Goal: Check status: Check status

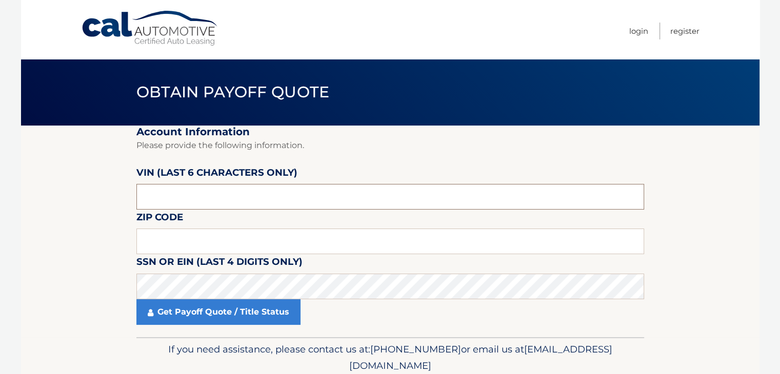
click at [213, 199] on input "text" at bounding box center [390, 197] width 508 height 26
type input "041444"
click at [197, 238] on input "text" at bounding box center [390, 242] width 508 height 26
drag, startPoint x: 197, startPoint y: 238, endPoint x: 111, endPoint y: 203, distance: 93.3
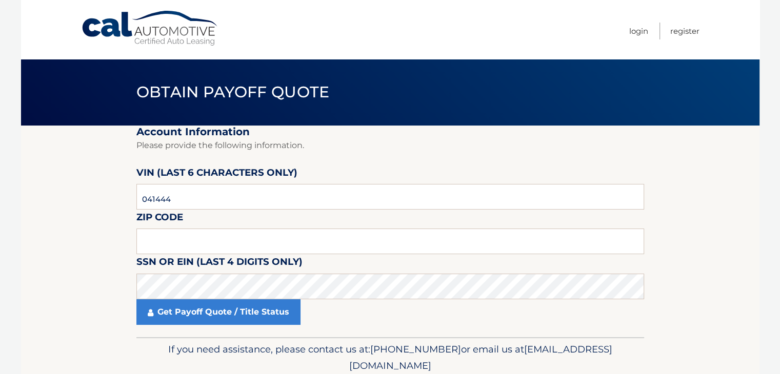
click at [109, 193] on section "Account Information Please provide the following information. VIN (last 6 chara…" at bounding box center [390, 232] width 738 height 212
click at [156, 243] on input "text" at bounding box center [390, 242] width 508 height 26
type input "11725"
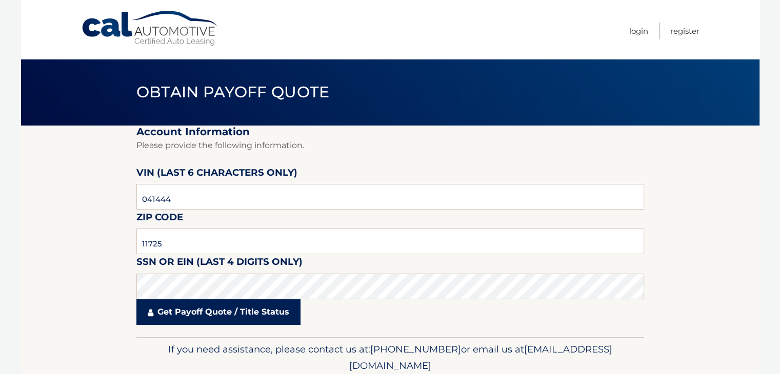
click at [232, 319] on link "Get Payoff Quote / Title Status" at bounding box center [218, 312] width 164 height 26
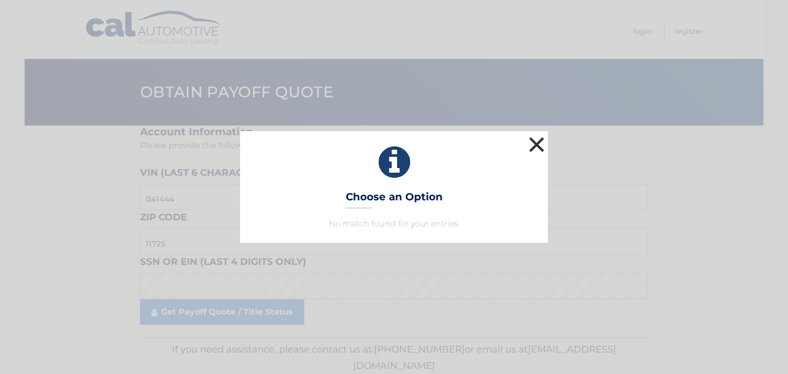
click at [544, 145] on button "×" at bounding box center [536, 144] width 21 height 21
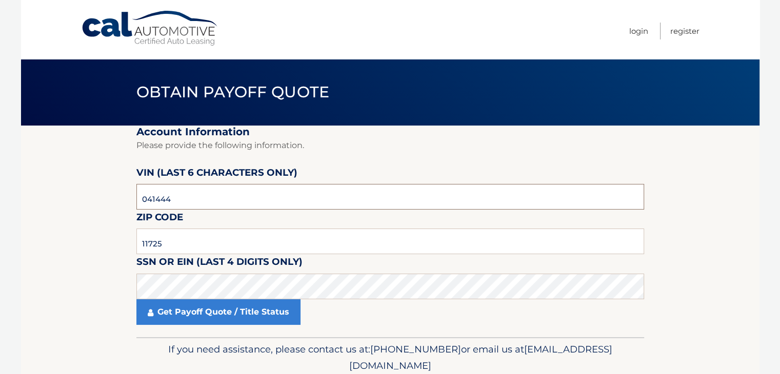
click at [225, 196] on input "041444" at bounding box center [390, 197] width 508 height 26
drag, startPoint x: 205, startPoint y: 202, endPoint x: 73, endPoint y: 185, distance: 132.8
click at [73, 185] on section "Account Information Please provide the following information. VIN (last 6 chara…" at bounding box center [390, 232] width 738 height 212
type input "041448"
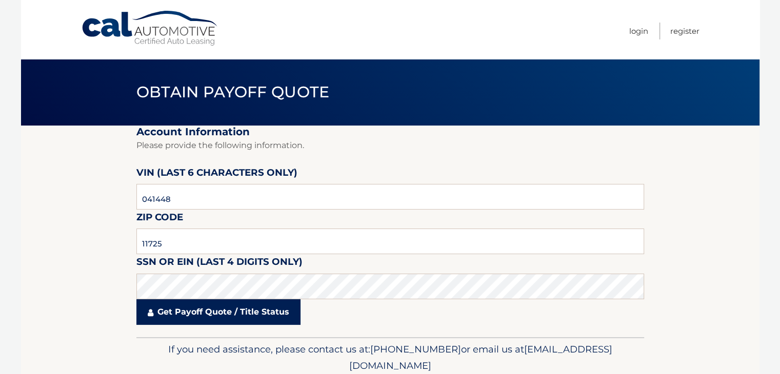
click at [180, 312] on link "Get Payoff Quote / Title Status" at bounding box center [218, 312] width 164 height 26
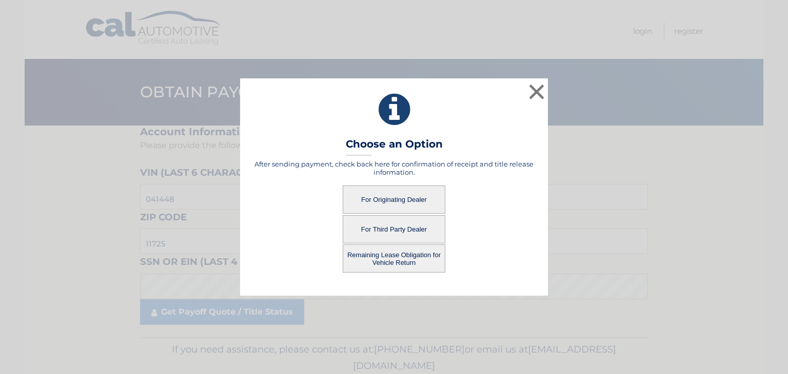
click at [412, 231] on button "For Third Party Dealer" at bounding box center [394, 229] width 103 height 28
click at [393, 228] on button "For Third Party Dealer" at bounding box center [394, 229] width 103 height 28
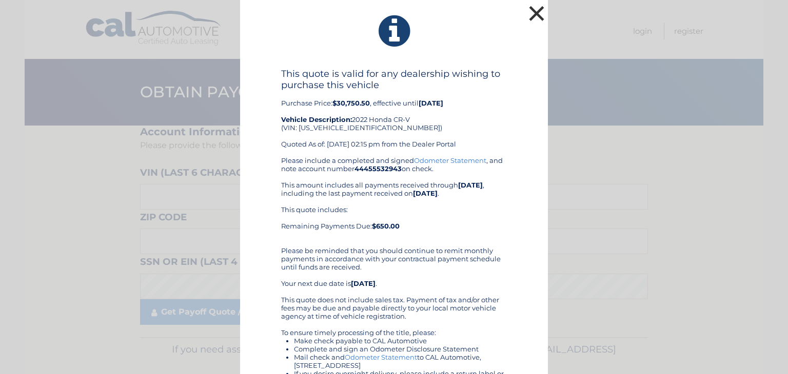
click at [528, 14] on button "×" at bounding box center [536, 13] width 21 height 21
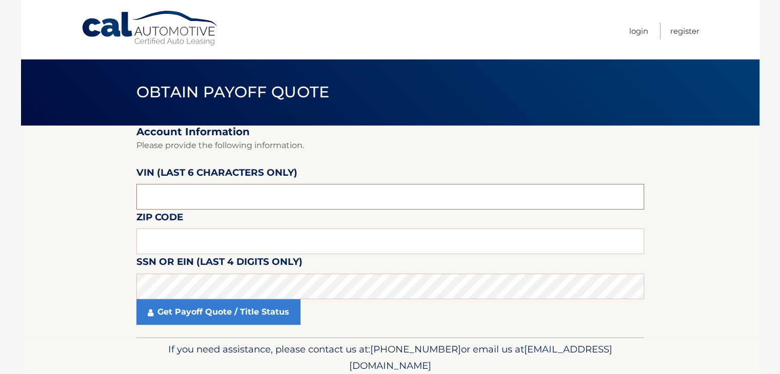
click at [272, 201] on input "text" at bounding box center [390, 197] width 508 height 26
type input "041448"
click at [151, 235] on input "text" at bounding box center [390, 242] width 508 height 26
type input "11725"
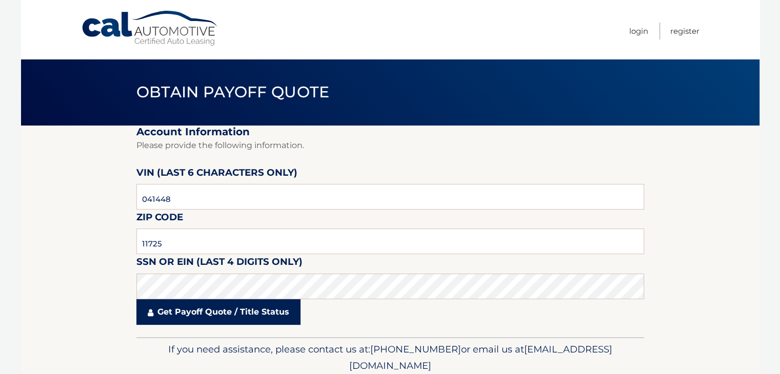
click at [223, 315] on link "Get Payoff Quote / Title Status" at bounding box center [218, 312] width 164 height 26
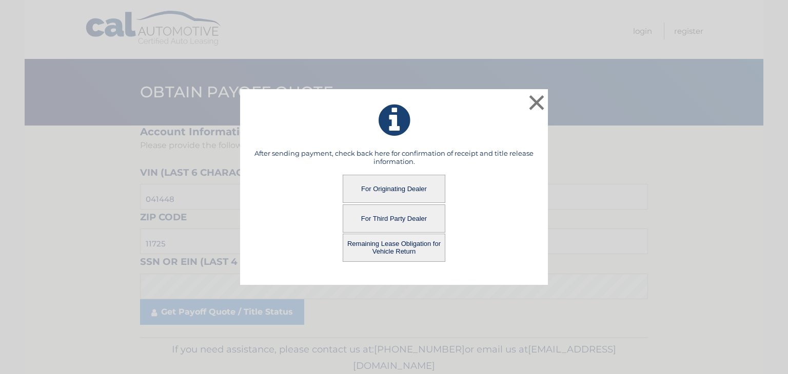
click at [393, 192] on button "For Originating Dealer" at bounding box center [394, 189] width 103 height 28
click at [396, 193] on button "For Originating Dealer" at bounding box center [394, 189] width 103 height 28
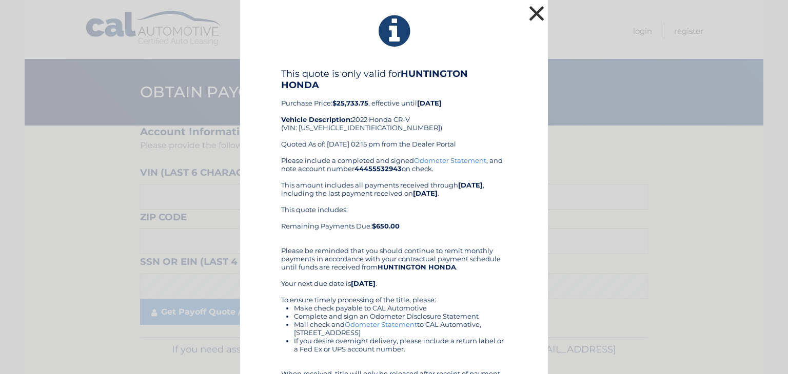
click at [532, 14] on button "×" at bounding box center [536, 13] width 21 height 21
